Goal: Task Accomplishment & Management: Use online tool/utility

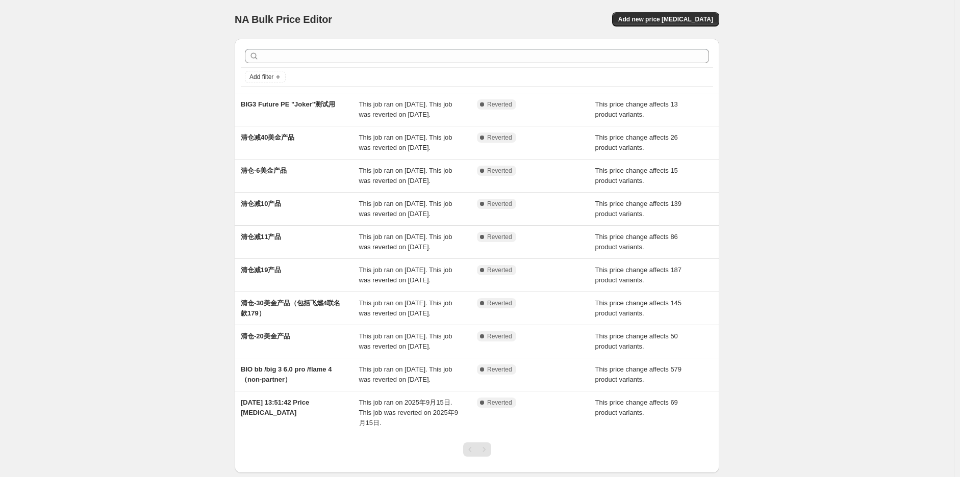
click at [138, 178] on div "NA Bulk Price Editor. This page is ready NA Bulk Price Editor Add new price [ME…" at bounding box center [477, 268] width 954 height 536
click at [789, 64] on div "NA Bulk Price Editor. This page is ready NA Bulk Price Editor Add new price [ME…" at bounding box center [477, 268] width 954 height 536
click at [710, 20] on span "Add new price [MEDICAL_DATA]" at bounding box center [665, 19] width 95 height 8
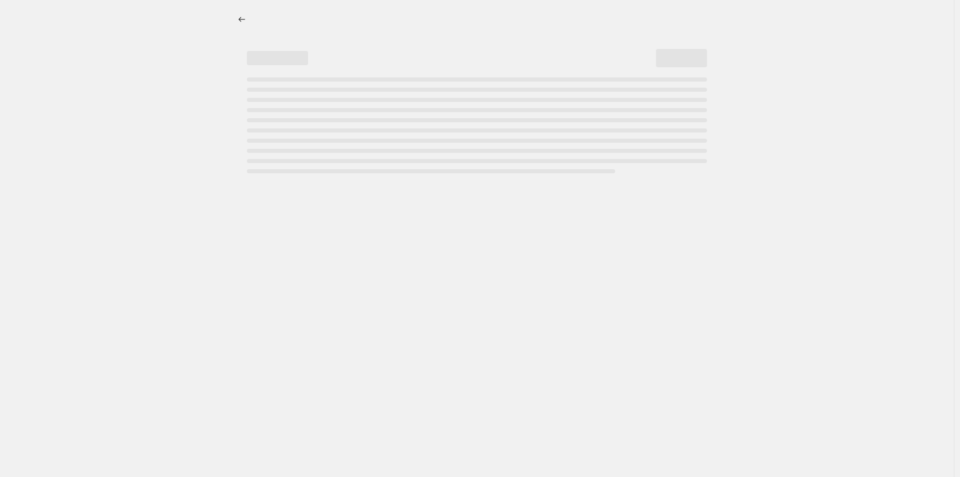
select select "percentage"
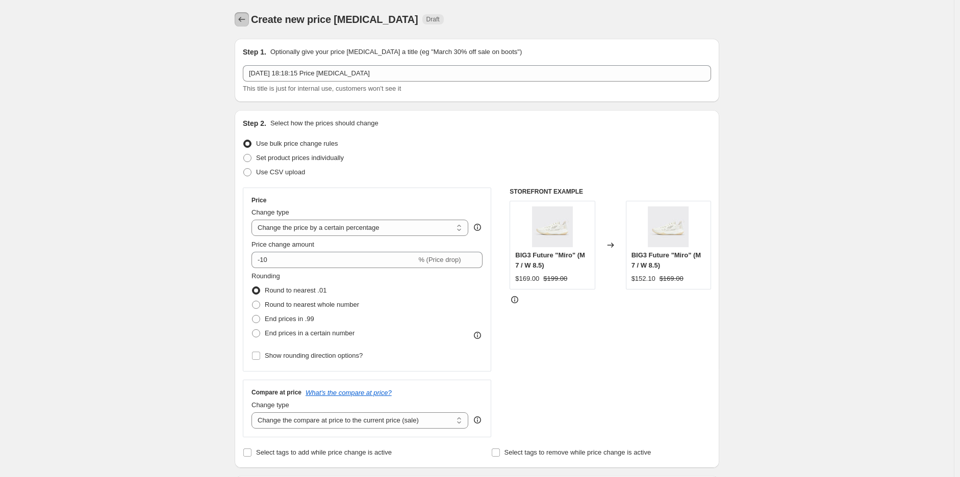
click at [240, 20] on icon "Price change jobs" at bounding box center [242, 19] width 10 height 10
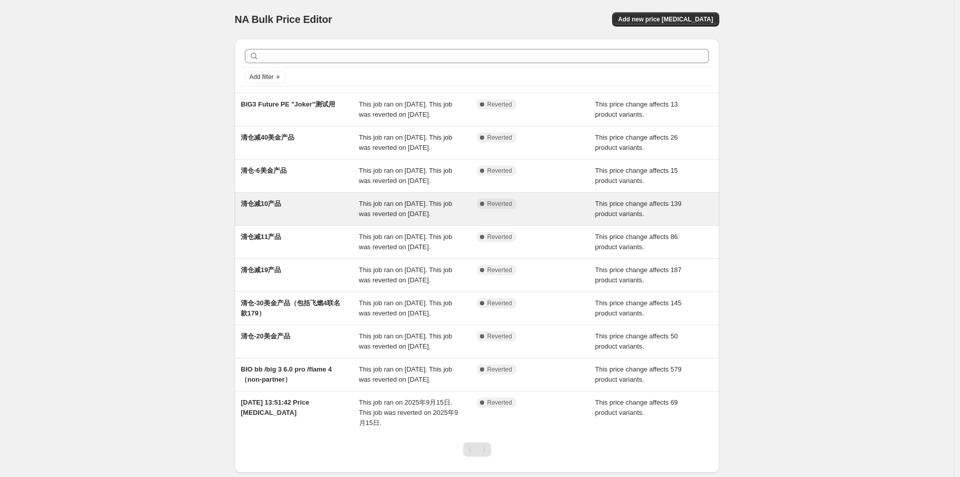
click at [307, 219] on div "清仓减10产品" at bounding box center [300, 209] width 118 height 20
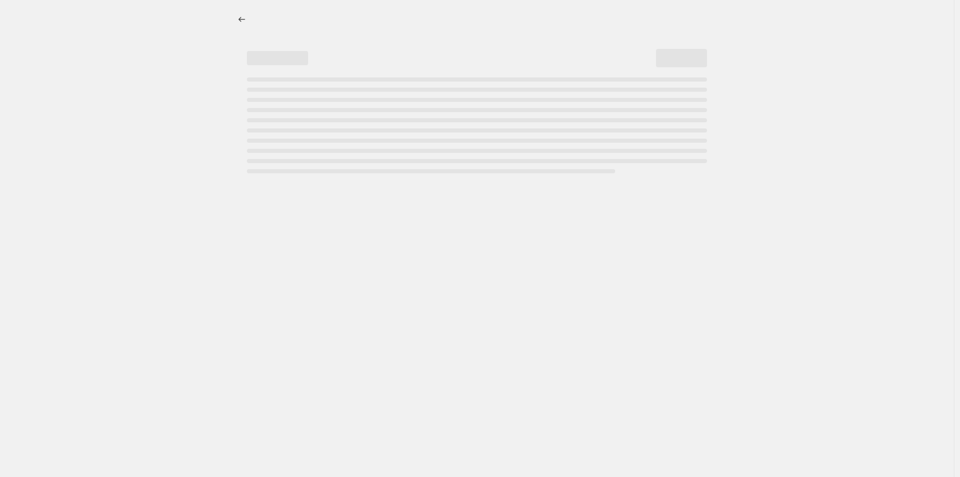
select select "bcap"
select select "no_change"
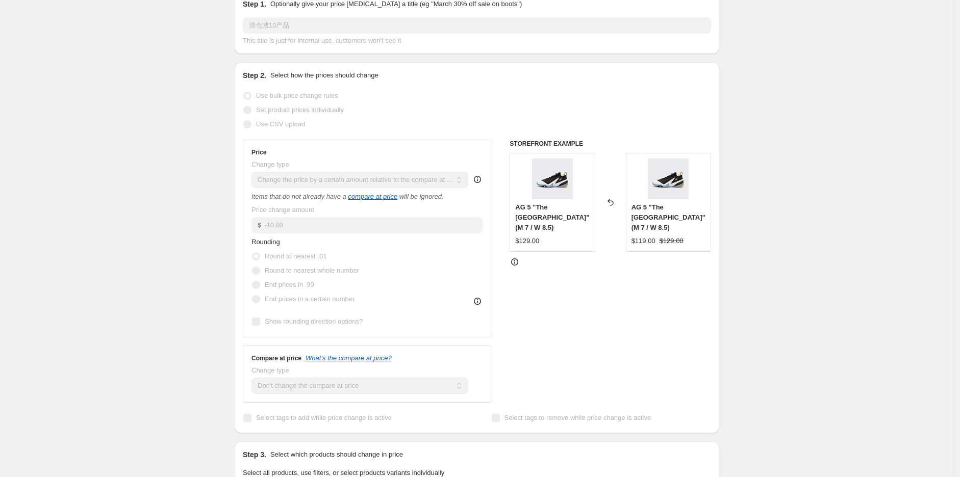
scroll to position [113, 0]
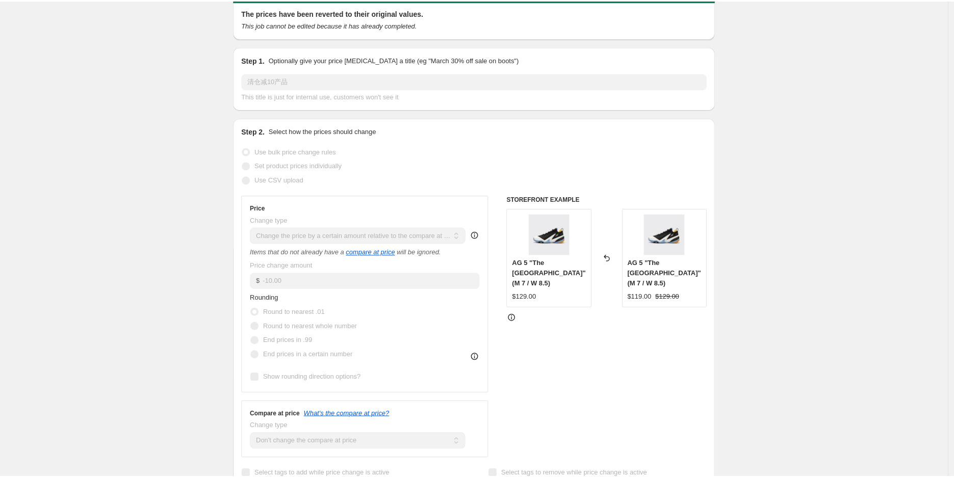
scroll to position [0, 0]
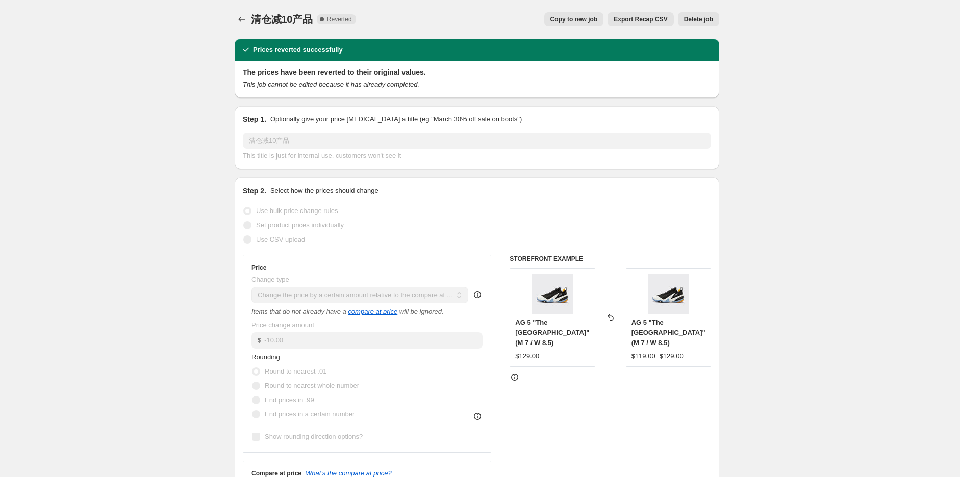
click at [254, 27] on div "清仓减10产品. This page is ready 清仓减10产品 Complete Reverted Copy to new job Export Re…" at bounding box center [477, 19] width 485 height 39
click at [247, 20] on icon "Price change jobs" at bounding box center [242, 19] width 10 height 10
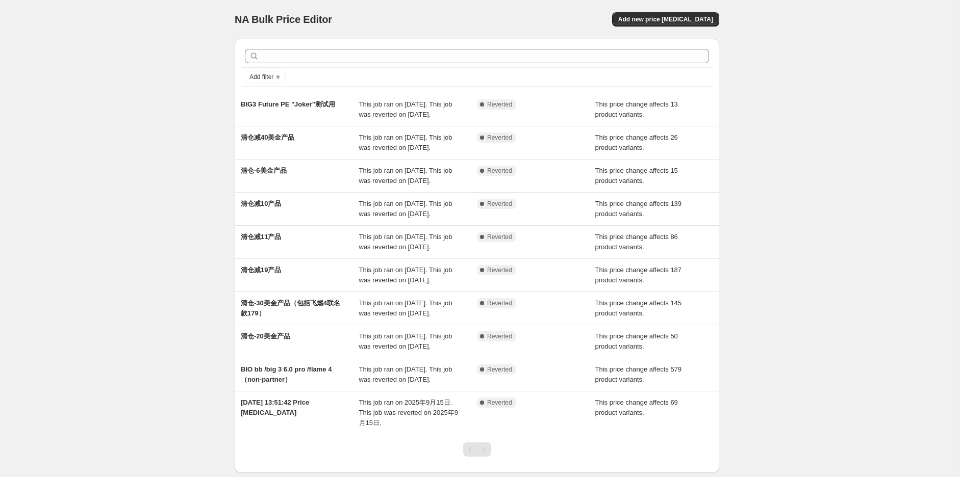
click at [126, 179] on div "NA Bulk Price Editor. This page is ready NA Bulk Price Editor Add new price [ME…" at bounding box center [477, 268] width 954 height 536
